Goal: Transaction & Acquisition: Purchase product/service

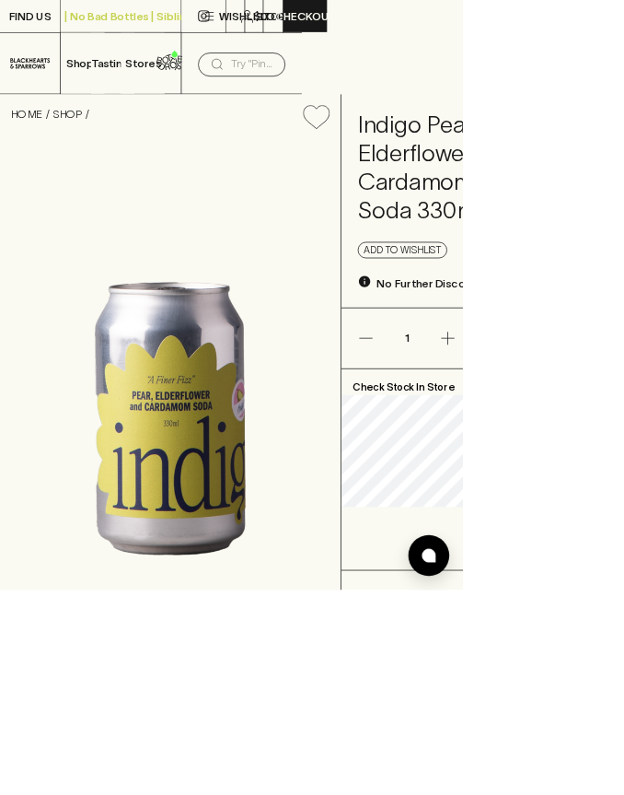
type input "1"
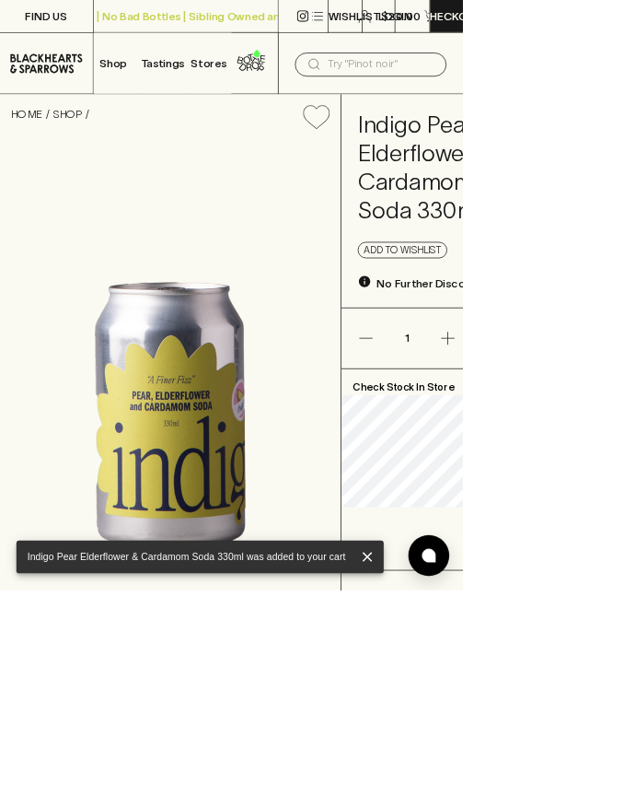
click at [84, 159] on link "SHOP" at bounding box center [91, 153] width 40 height 17
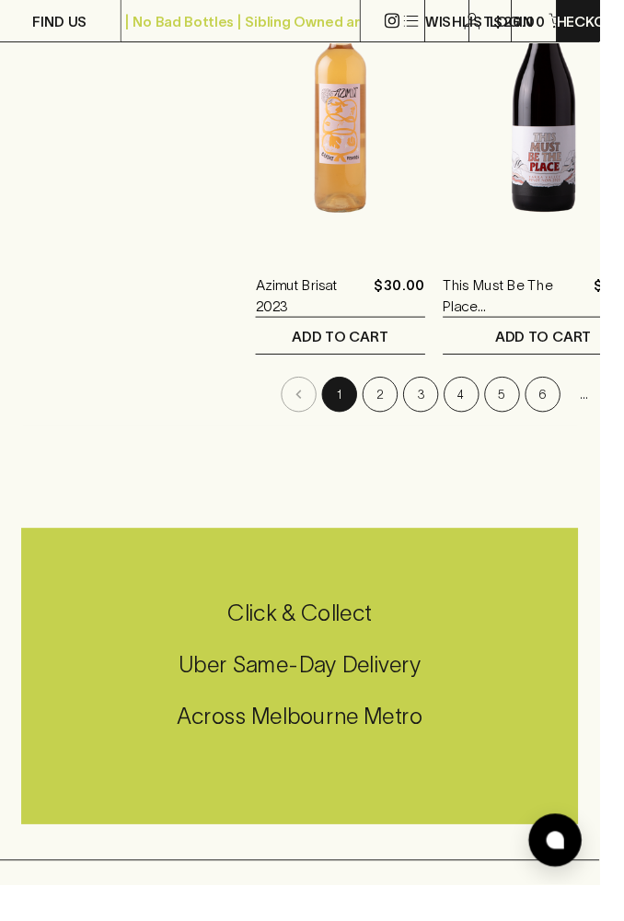
scroll to position [4763, 0]
click at [378, 417] on button "2" at bounding box center [396, 410] width 37 height 37
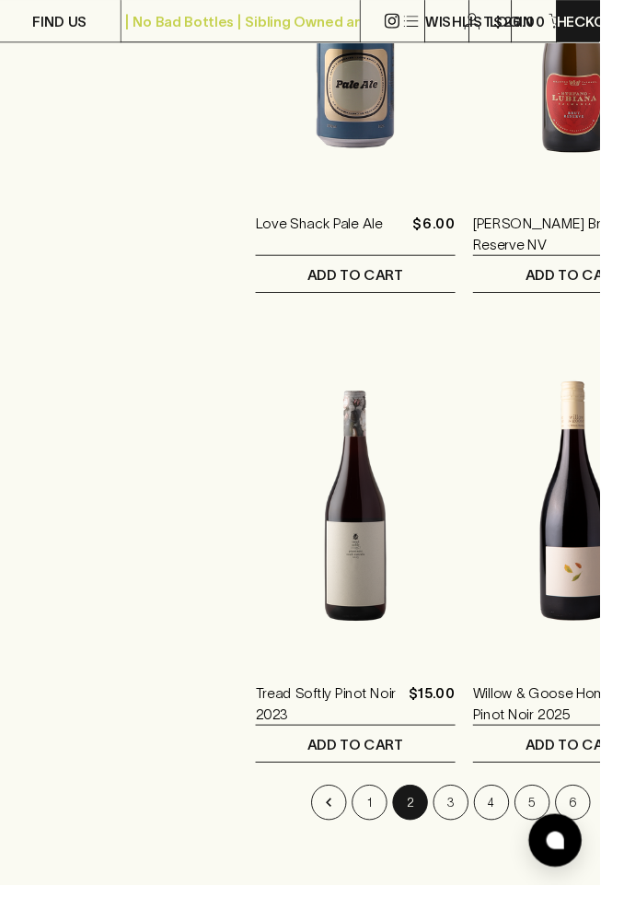
scroll to position [4425, 0]
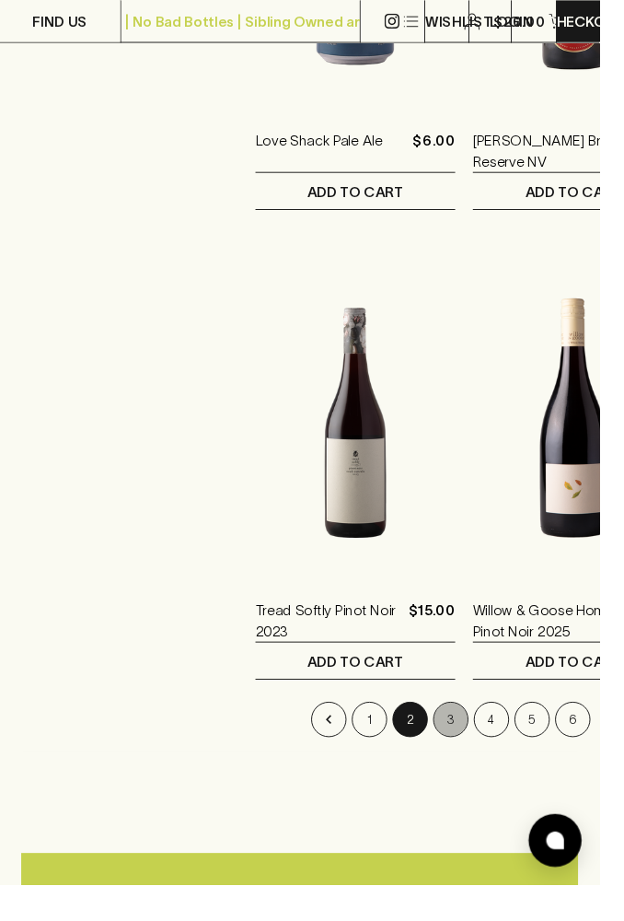
click at [451, 730] on button "3" at bounding box center [469, 748] width 37 height 37
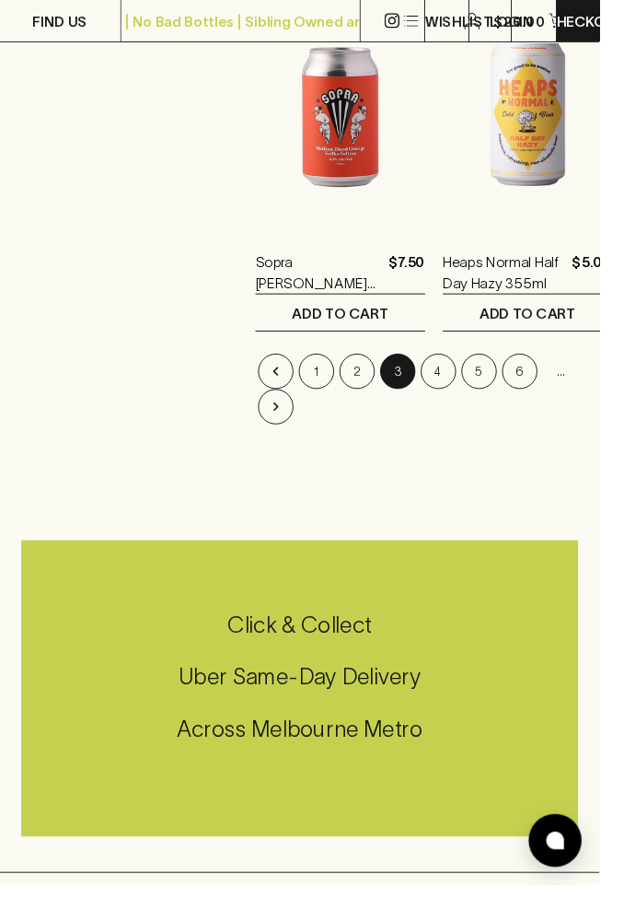
scroll to position [4787, 0]
click at [460, 395] on button "4" at bounding box center [456, 386] width 37 height 37
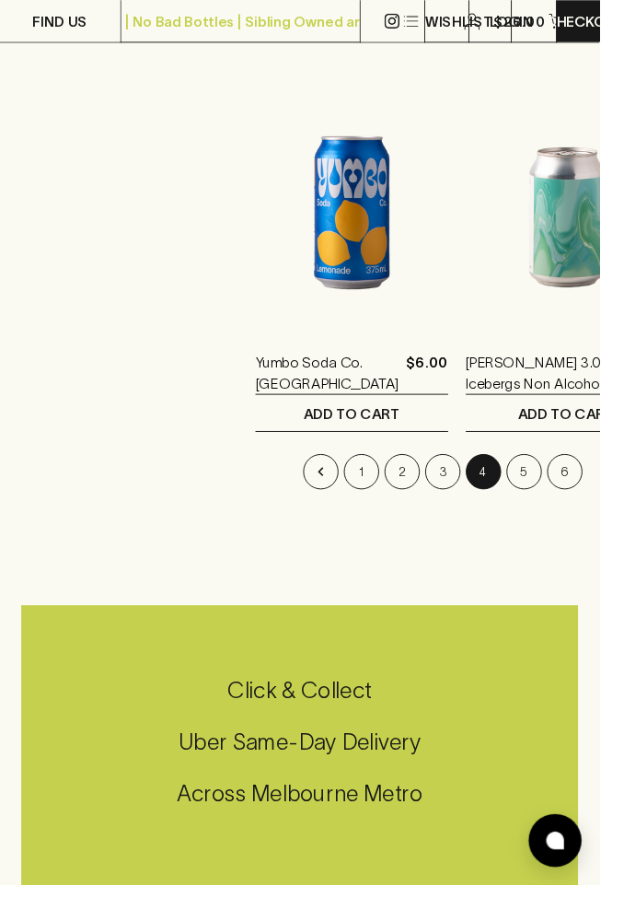
scroll to position [4683, 0]
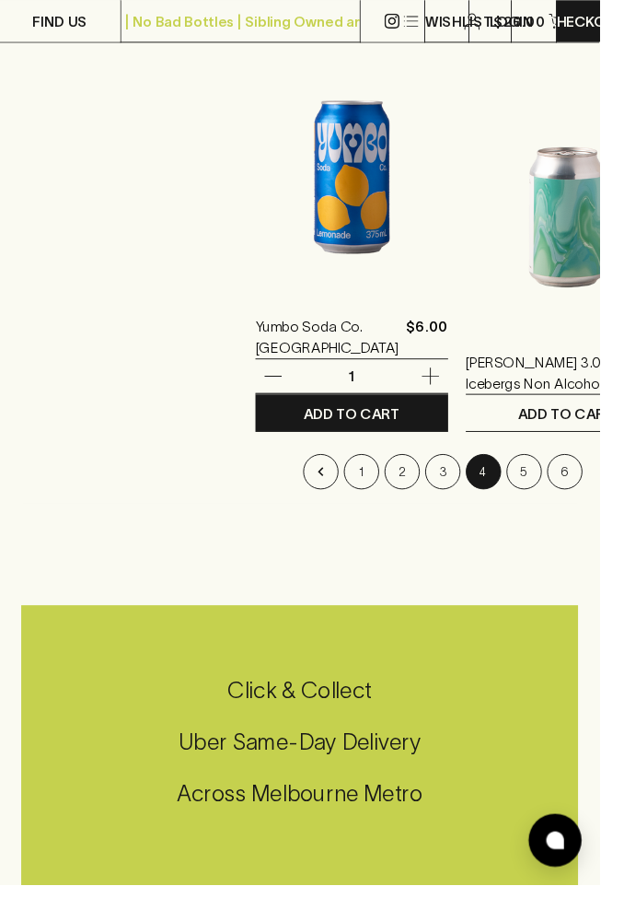
click at [528, 493] on button "5" at bounding box center [546, 490] width 37 height 37
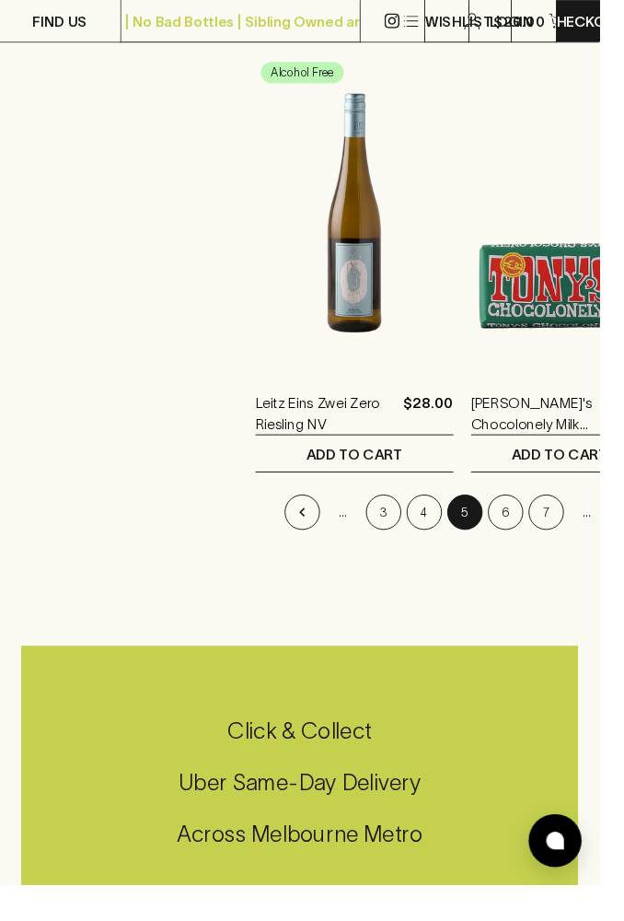
scroll to position [4641, 0]
click at [508, 548] on button "6" at bounding box center [526, 533] width 37 height 37
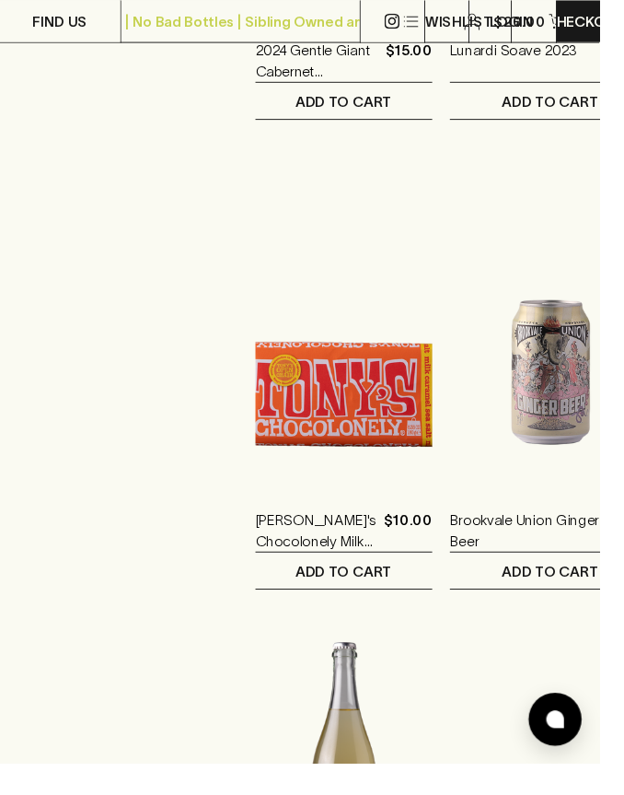
scroll to position [3534, 0]
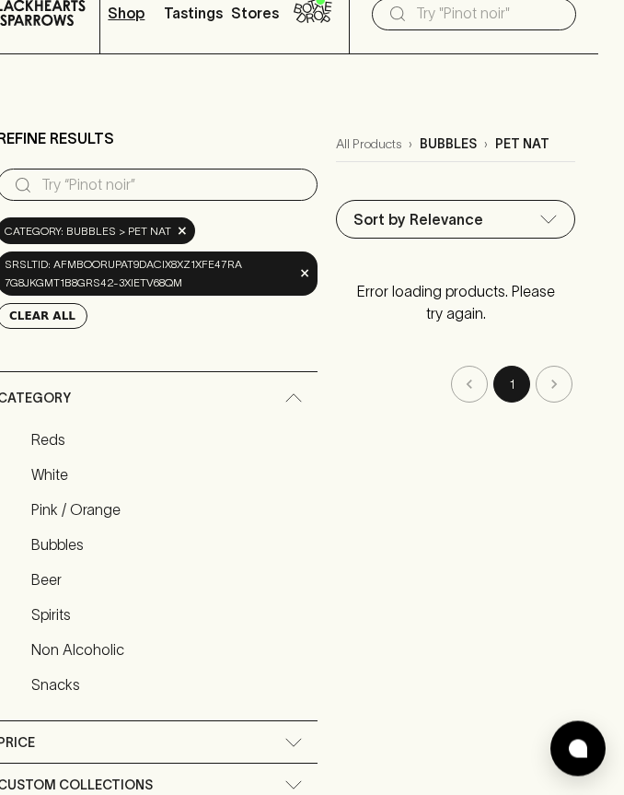
scroll to position [0, 26]
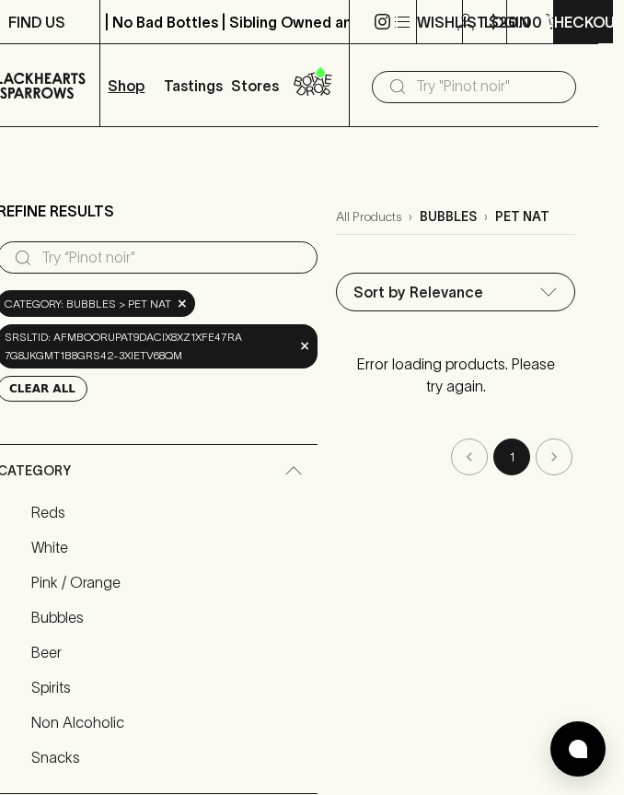
click at [123, 87] on p "Shop" at bounding box center [126, 86] width 37 height 22
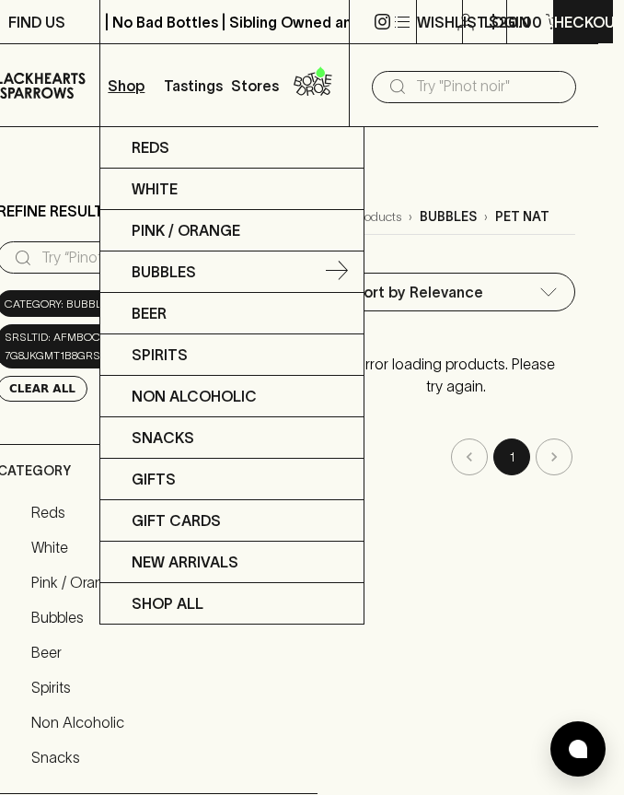
click at [180, 277] on p "Bubbles" at bounding box center [164, 272] width 64 height 22
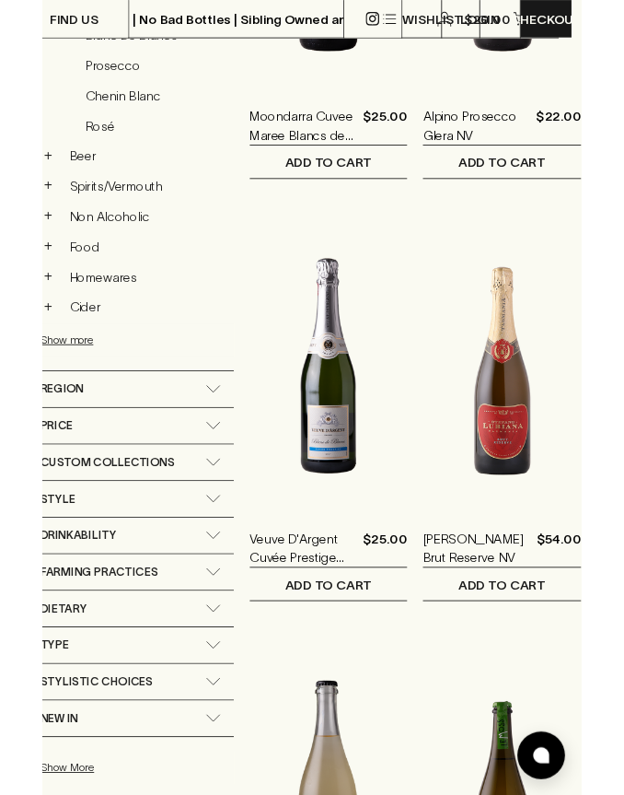
scroll to position [0, 26]
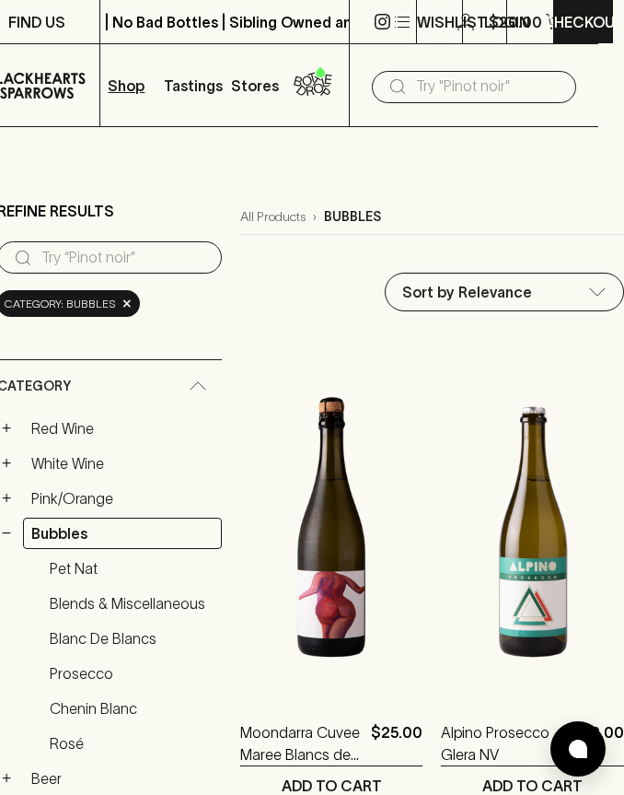
click at [134, 83] on p "Shop" at bounding box center [126, 86] width 37 height 22
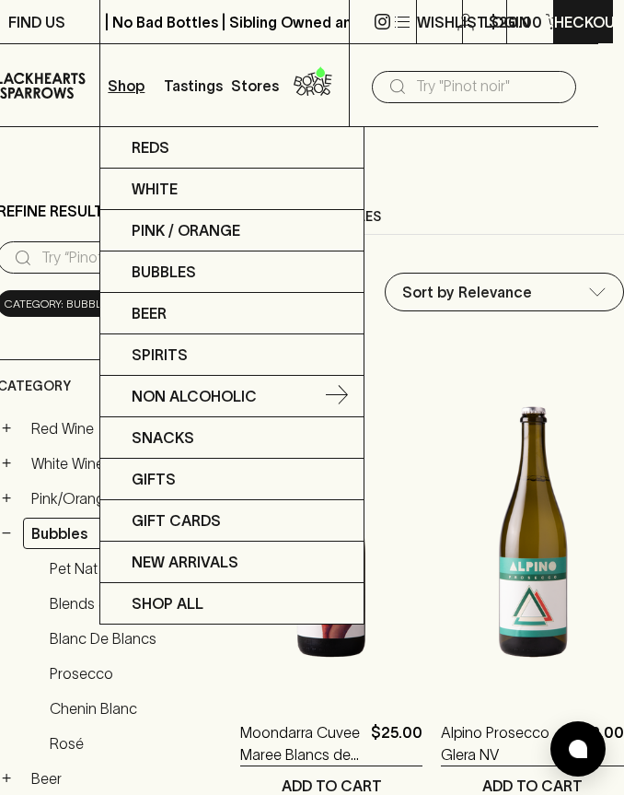
click at [245, 394] on p "Non Alcoholic" at bounding box center [194, 396] width 125 height 22
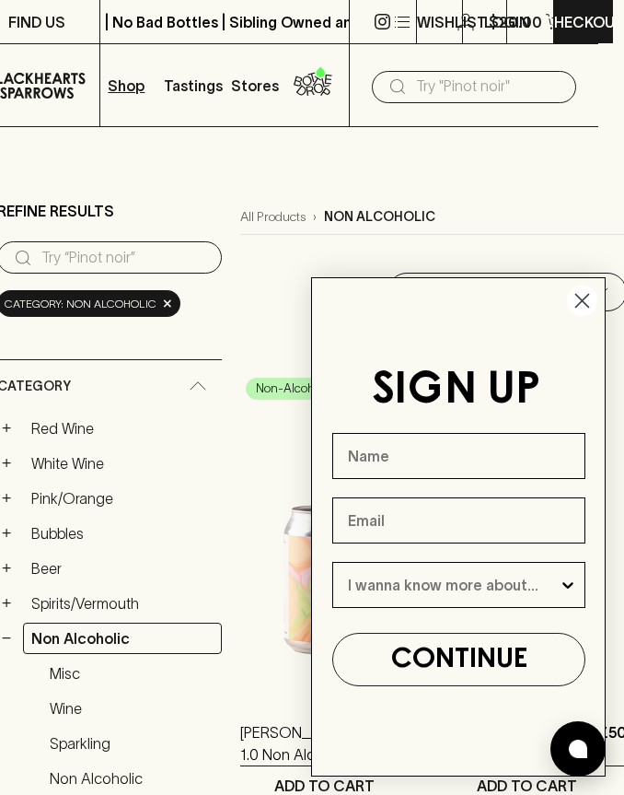
click at [581, 294] on circle "Close dialog" at bounding box center [582, 300] width 30 height 30
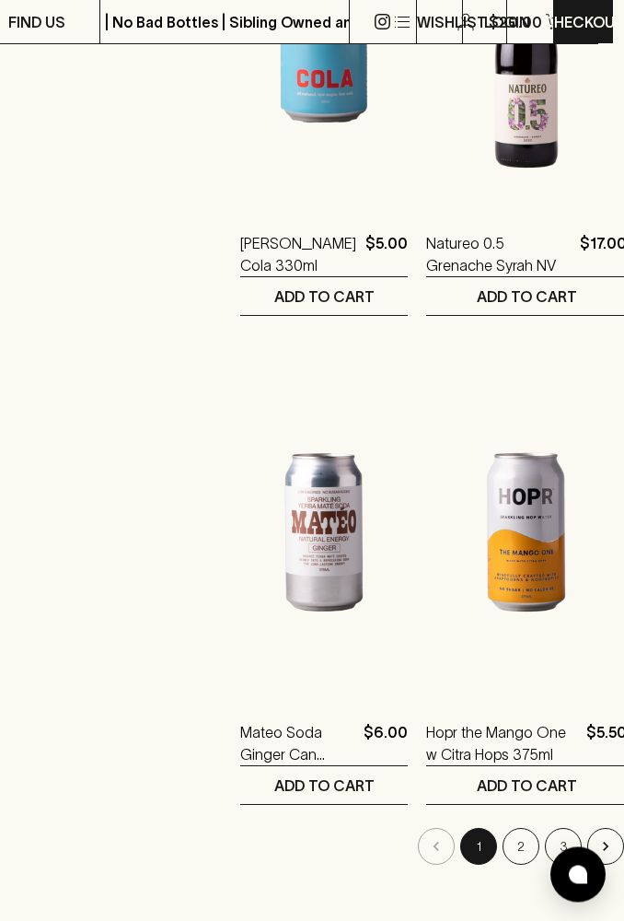
scroll to position [4421, 26]
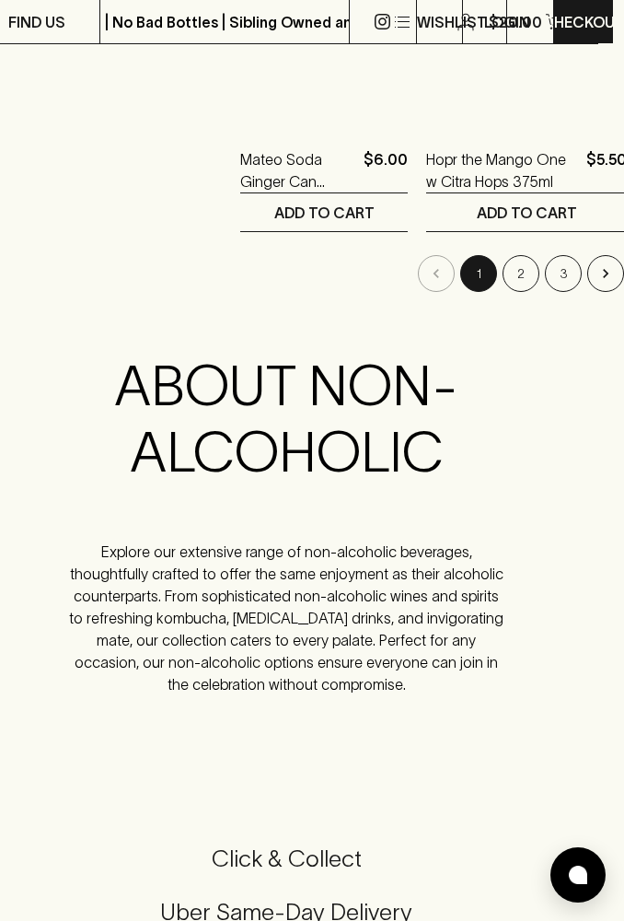
click at [503, 285] on button "2" at bounding box center [521, 273] width 37 height 37
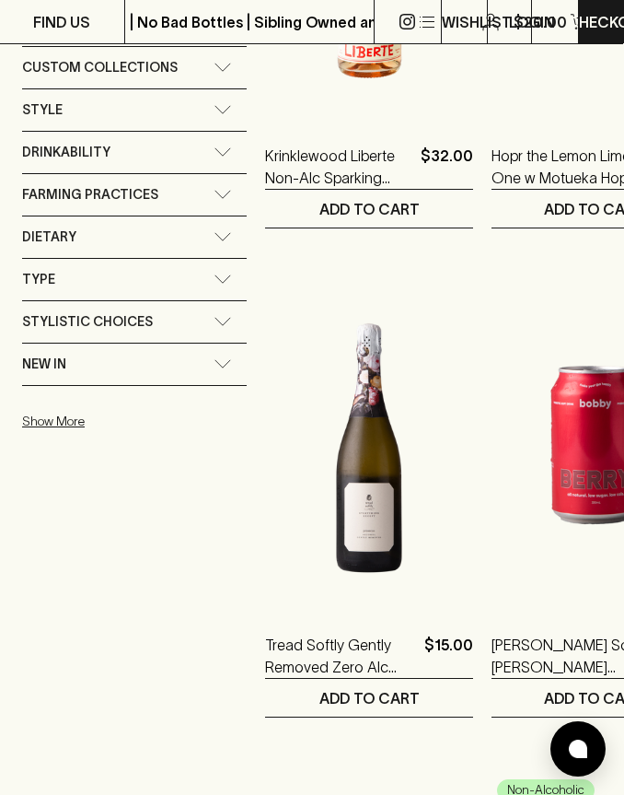
scroll to position [1032, 1]
